Goal: Information Seeking & Learning: Learn about a topic

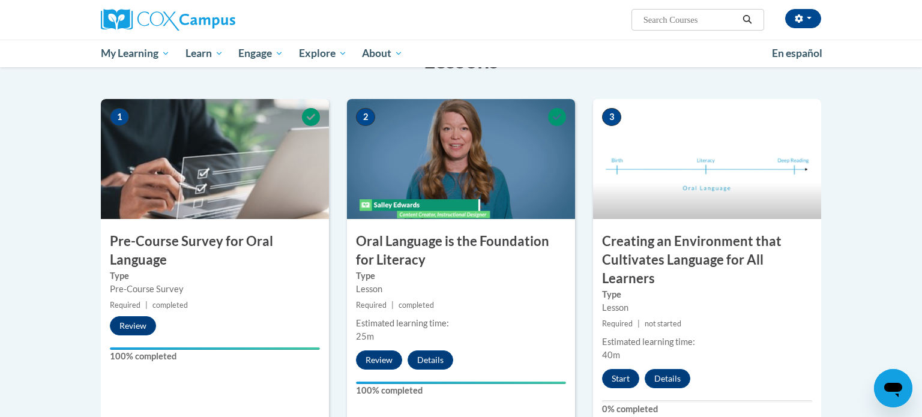
scroll to position [221, 0]
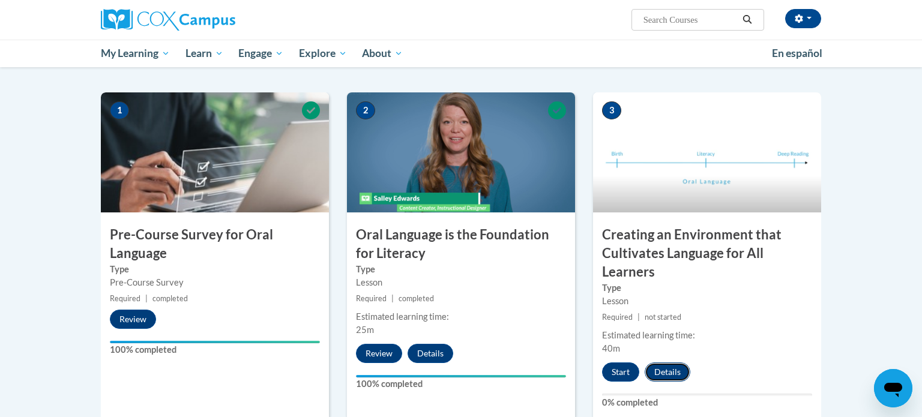
click at [660, 374] on button "Details" at bounding box center [668, 372] width 46 height 19
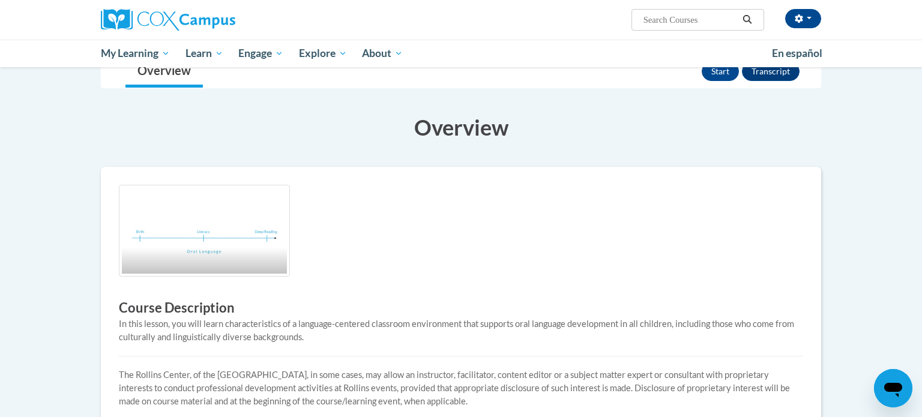
scroll to position [121, 0]
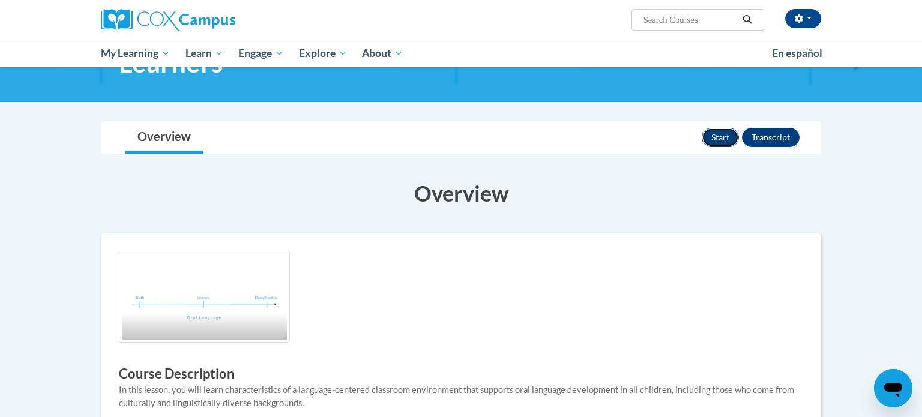
click at [728, 136] on button "Start" at bounding box center [720, 137] width 37 height 19
